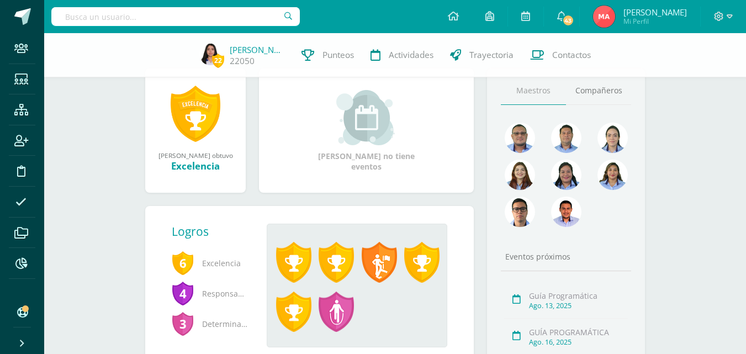
click at [247, 16] on input "text" at bounding box center [175, 16] width 249 height 19
click at [245, 11] on input "text" at bounding box center [175, 16] width 249 height 19
click at [249, 18] on input "text" at bounding box center [175, 16] width 249 height 19
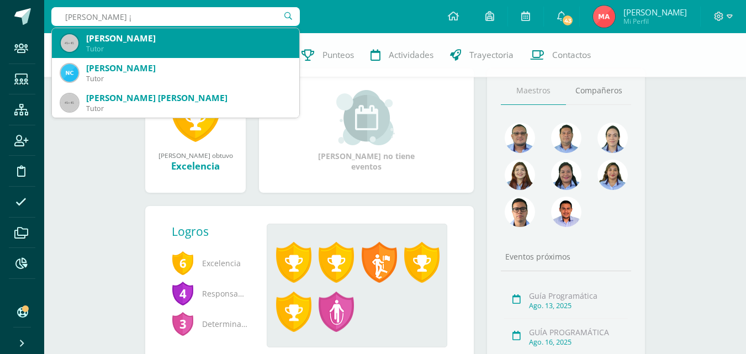
type input "[PERSON_NAME]"
click at [174, 40] on div "[PERSON_NAME]" at bounding box center [188, 39] width 204 height 12
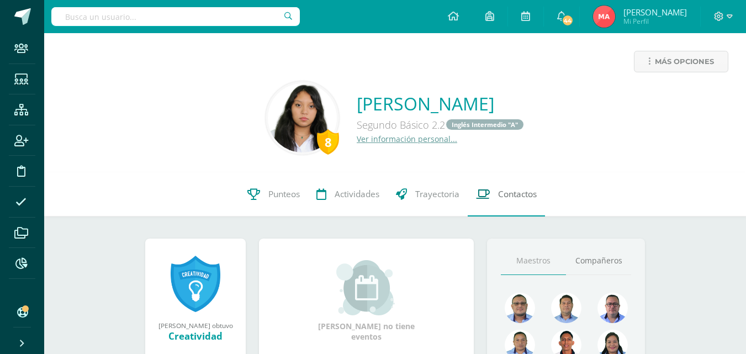
click at [501, 193] on span "Contactos" at bounding box center [517, 194] width 39 height 12
